Goal: Information Seeking & Learning: Compare options

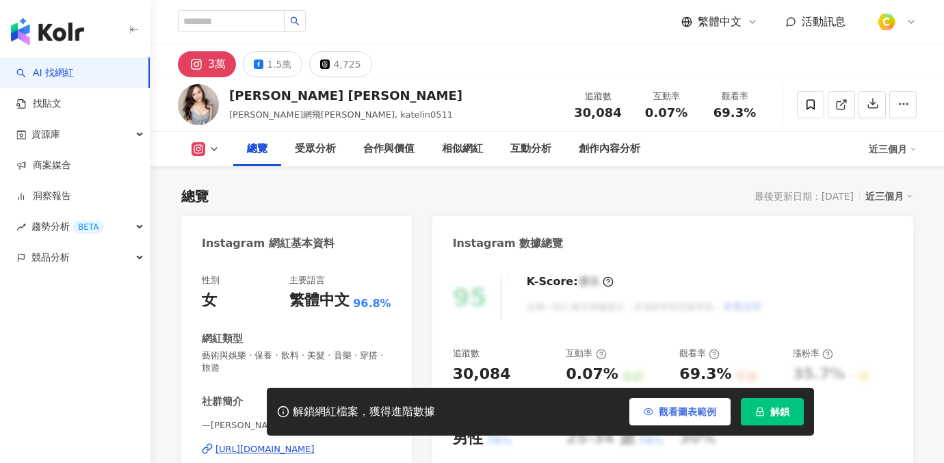
click at [654, 415] on button "觀看圖表範例" at bounding box center [679, 411] width 101 height 27
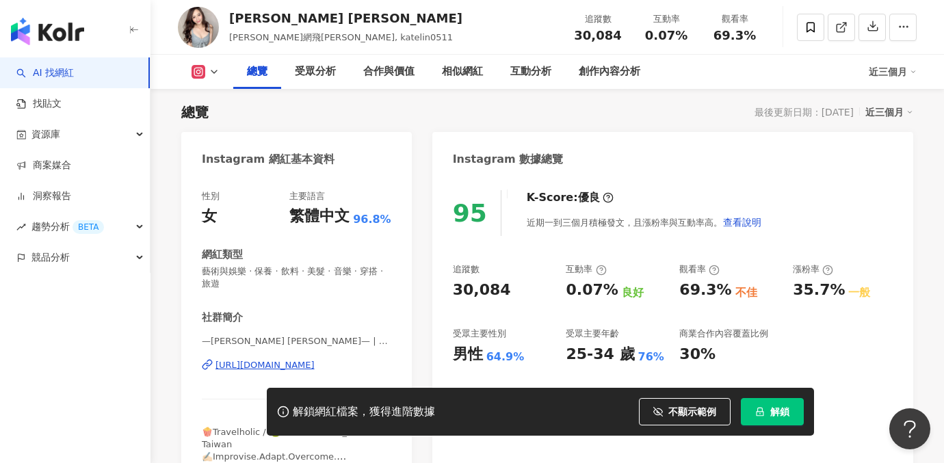
click at [600, 270] on icon at bounding box center [601, 270] width 11 height 11
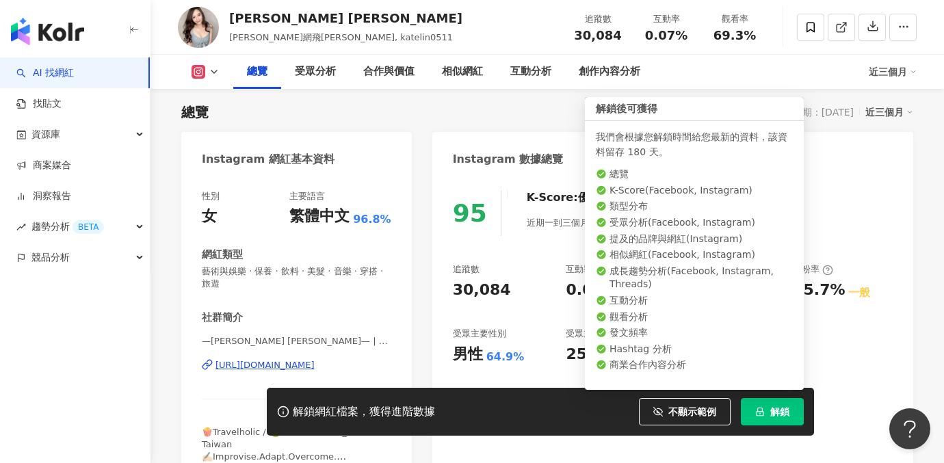
click at [766, 418] on button "解鎖" at bounding box center [771, 411] width 63 height 27
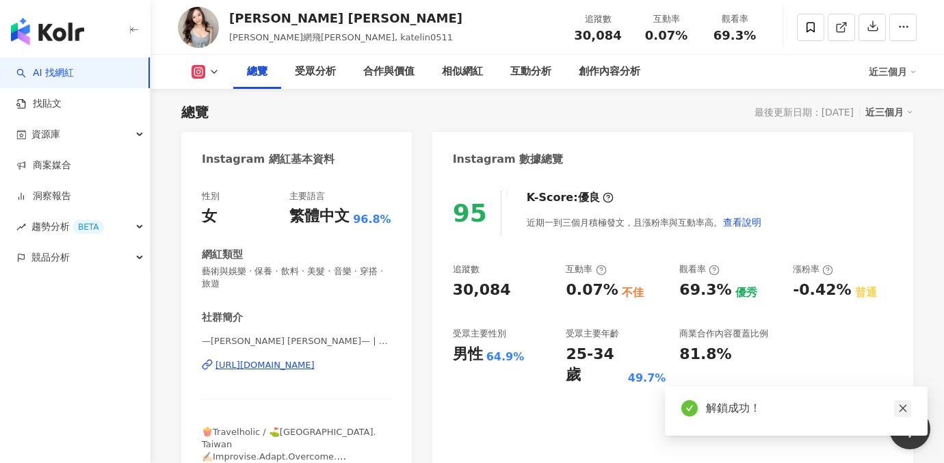
click at [902, 407] on icon "close" at bounding box center [903, 408] width 10 height 10
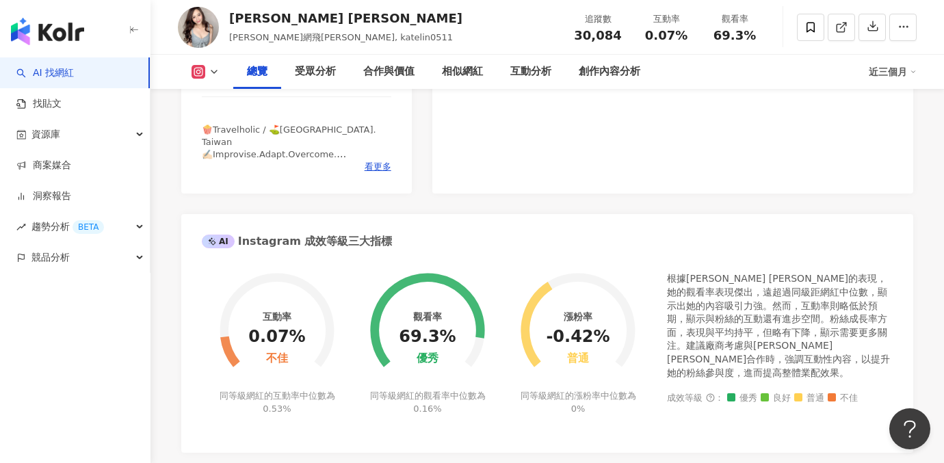
scroll to position [539, 0]
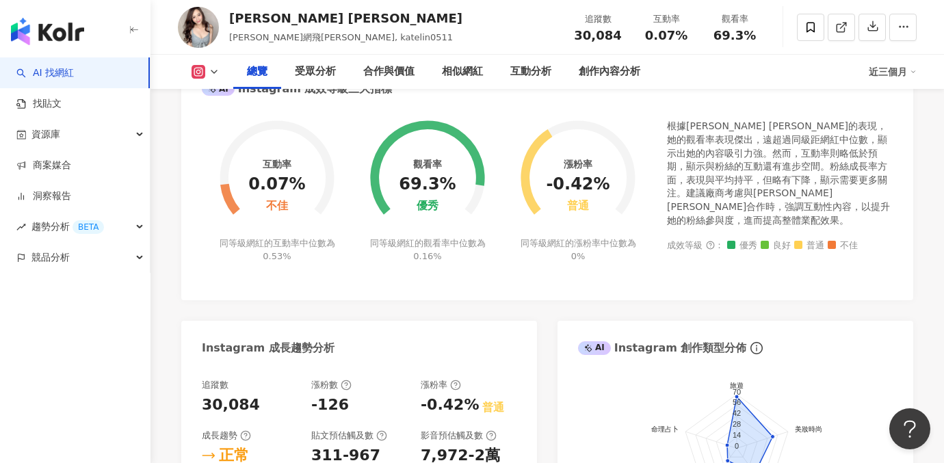
drag, startPoint x: 253, startPoint y: 185, endPoint x: 313, endPoint y: 186, distance: 60.2
click at [313, 186] on circle at bounding box center [276, 177] width 97 height 97
drag, startPoint x: 302, startPoint y: 183, endPoint x: 263, endPoint y: 183, distance: 39.0
click at [262, 183] on div "互動率 0.07% 不佳 同等級網紅的互動率中位數為 0.53%" at bounding box center [277, 182] width 150 height 159
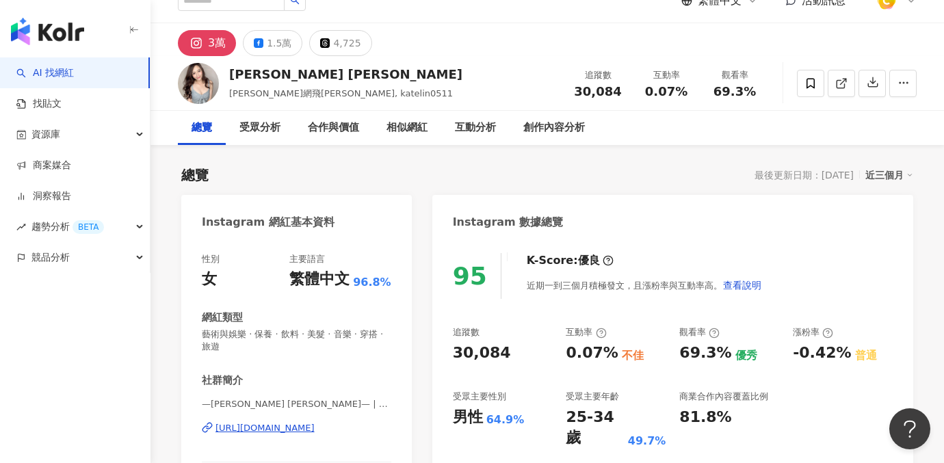
scroll to position [0, 0]
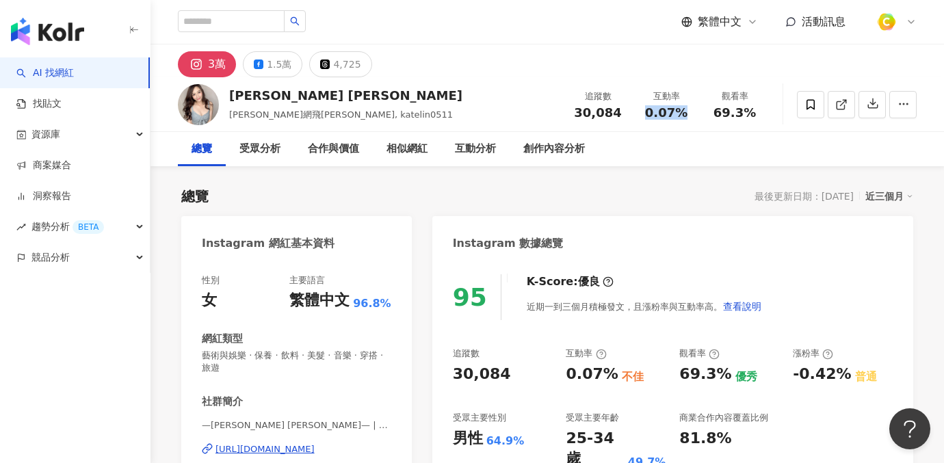
drag, startPoint x: 648, startPoint y: 111, endPoint x: 686, endPoint y: 112, distance: 37.6
click at [686, 112] on div "0.07%" at bounding box center [666, 113] width 52 height 14
copy span "0.07%"
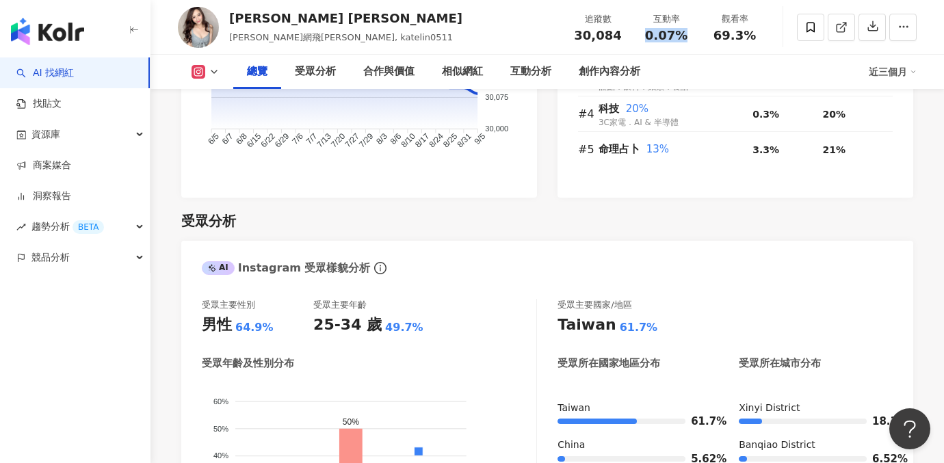
scroll to position [1077, 0]
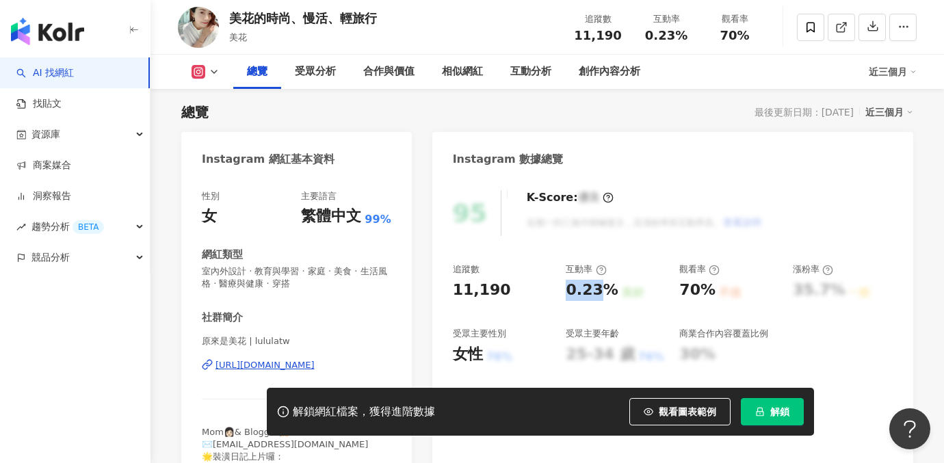
drag, startPoint x: 567, startPoint y: 287, endPoint x: 596, endPoint y: 293, distance: 29.9
click at [596, 293] on div "0.23%" at bounding box center [591, 290] width 52 height 21
copy div "0.23"
click at [583, 289] on div "0.23%" at bounding box center [591, 290] width 52 height 21
drag, startPoint x: 646, startPoint y: 35, endPoint x: 704, endPoint y: 37, distance: 57.5
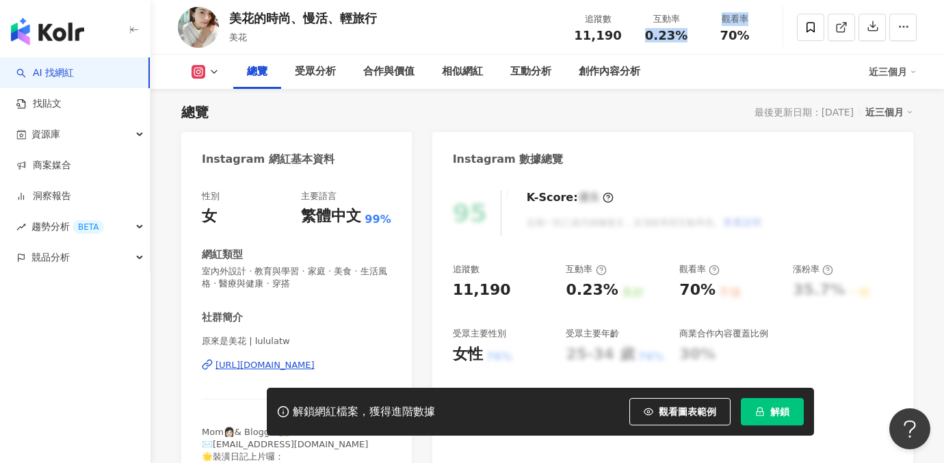
click at [704, 37] on div "追蹤數 11,190 互動率 0.23% 觀看率 70%" at bounding box center [665, 27] width 205 height 40
copy div "0.23% 觀看率"
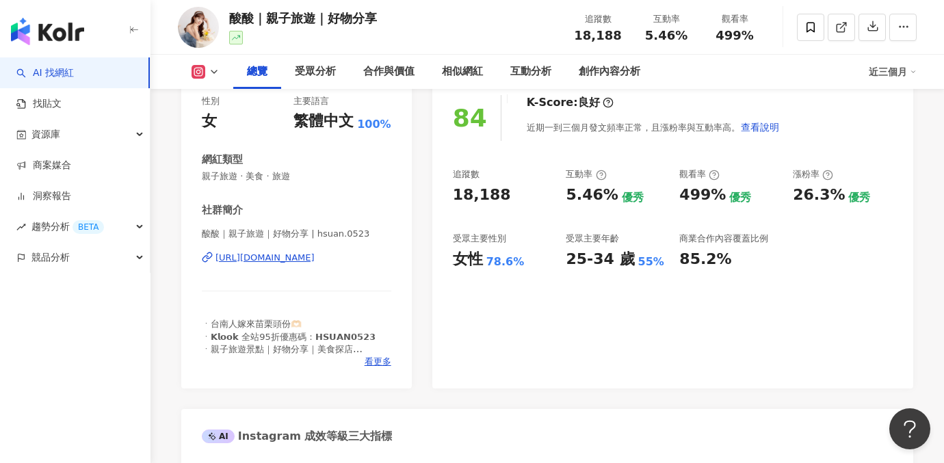
scroll to position [113, 0]
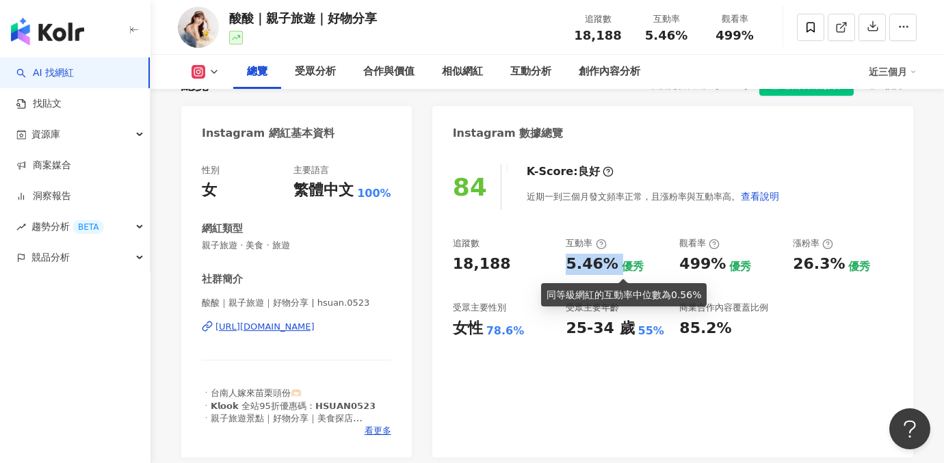
drag, startPoint x: 566, startPoint y: 259, endPoint x: 614, endPoint y: 261, distance: 47.9
click at [614, 261] on div "5.46% 優秀" at bounding box center [615, 264] width 100 height 21
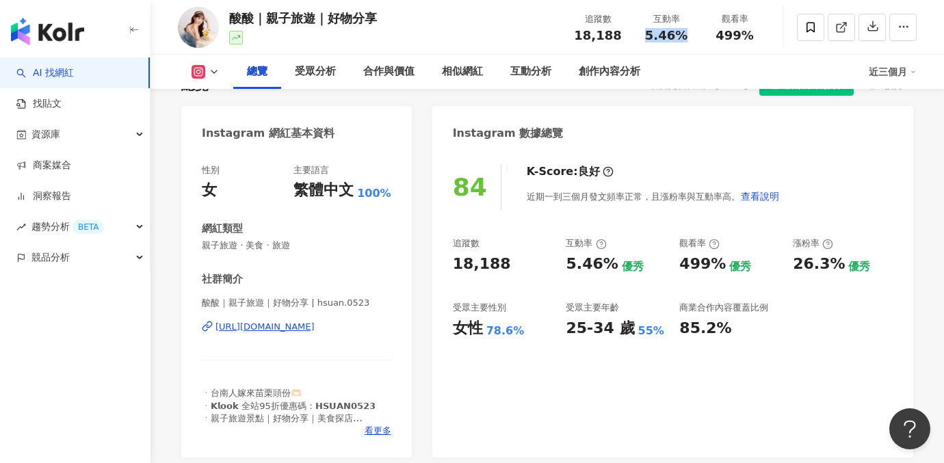
drag, startPoint x: 637, startPoint y: 36, endPoint x: 682, endPoint y: 36, distance: 45.1
click at [682, 36] on div "互動率 5.46%" at bounding box center [666, 26] width 68 height 29
copy span "5.46%"
